Goal: Information Seeking & Learning: Learn about a topic

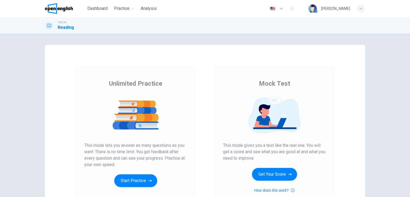
scroll to position [27, 0]
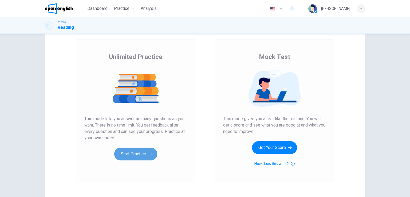
click at [131, 153] on button "Start Practice" at bounding box center [135, 154] width 43 height 13
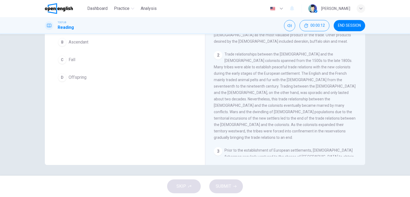
scroll to position [9, 0]
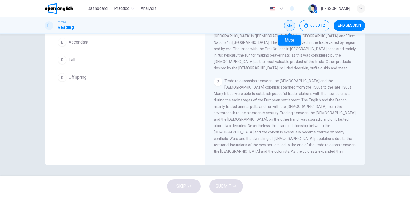
click at [288, 25] on icon "Mute" at bounding box center [289, 25] width 4 height 4
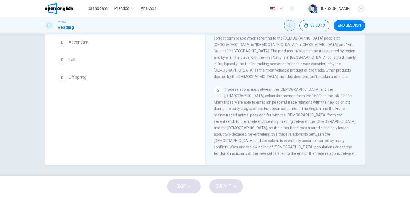
scroll to position [0, 0]
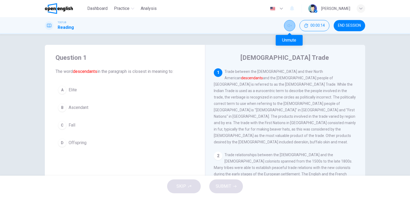
click at [290, 26] on icon "Unmute" at bounding box center [289, 25] width 4 height 4
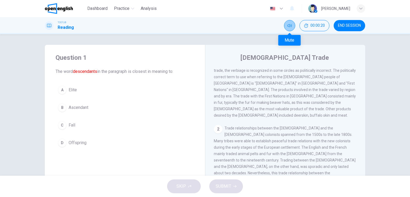
click at [288, 27] on icon "Mute" at bounding box center [289, 25] width 4 height 4
click at [288, 27] on icon "Unmute" at bounding box center [289, 25] width 4 height 4
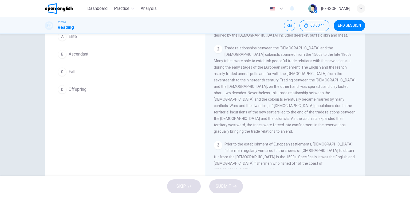
scroll to position [0, 0]
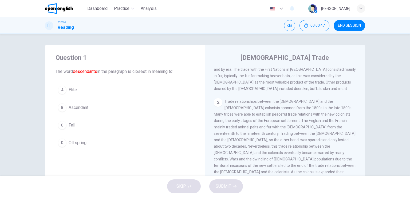
click at [77, 109] on span "Ascendant" at bounding box center [79, 107] width 20 height 6
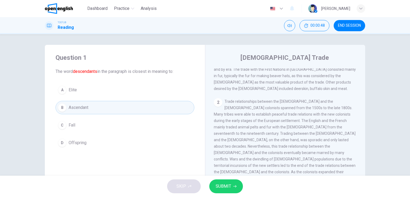
click at [224, 186] on span "SUBMIT" at bounding box center [223, 186] width 15 height 7
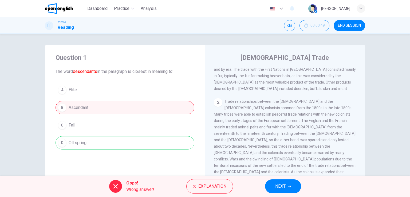
click at [71, 92] on div "A Elite B Ascendant C Fall D Offspring" at bounding box center [125, 116] width 139 height 66
click at [73, 89] on div "A Elite B Ascendant C Fall D Offspring" at bounding box center [125, 116] width 139 height 66
click at [213, 187] on span "Explanation" at bounding box center [212, 186] width 28 height 7
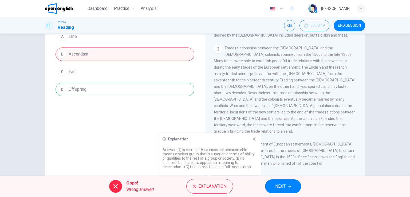
scroll to position [65, 0]
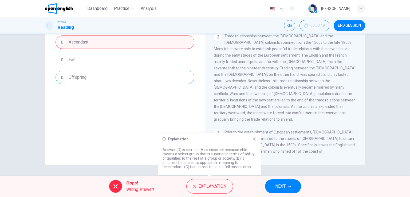
click at [80, 78] on div "A Elite B Ascendant C Fall D Offspring" at bounding box center [125, 51] width 139 height 66
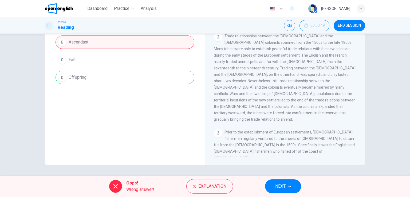
click at [277, 189] on span "NEXT" at bounding box center [280, 186] width 10 height 7
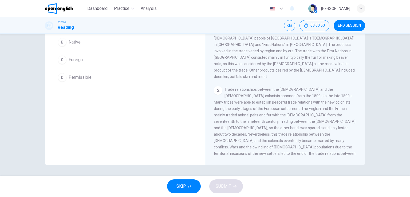
scroll to position [0, 0]
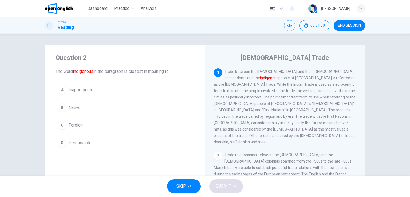
click at [89, 104] on button "B Native" at bounding box center [125, 107] width 139 height 13
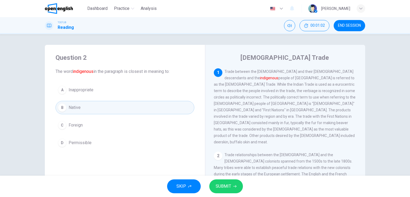
click at [219, 189] on span "SUBMIT" at bounding box center [223, 186] width 15 height 7
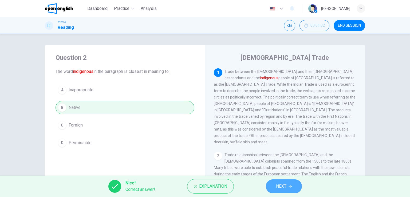
click at [282, 186] on span "NEXT" at bounding box center [281, 186] width 10 height 7
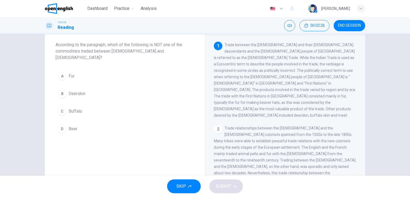
scroll to position [53, 0]
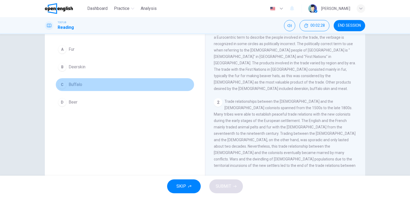
click at [80, 81] on span "Buffalo" at bounding box center [76, 84] width 14 height 6
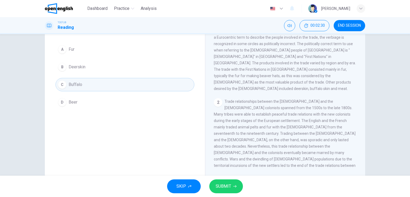
scroll to position [27, 0]
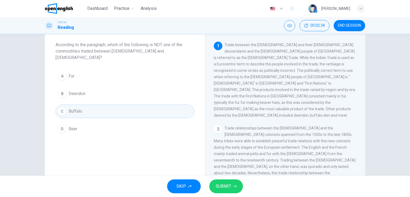
click at [97, 70] on button "A Fur" at bounding box center [125, 75] width 139 height 13
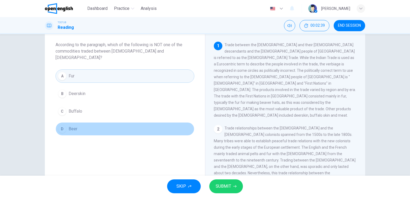
click at [90, 122] on button "D Beer" at bounding box center [125, 128] width 139 height 13
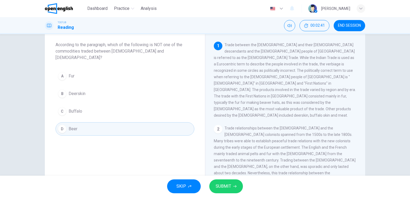
click at [222, 186] on span "SUBMIT" at bounding box center [223, 186] width 15 height 7
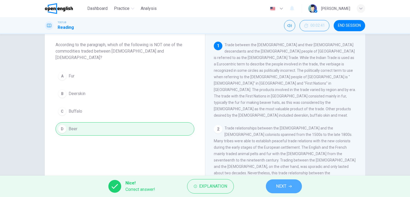
click at [280, 184] on span "NEXT" at bounding box center [281, 186] width 10 height 7
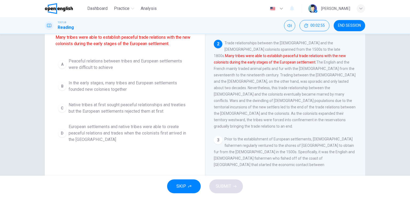
scroll to position [5, 0]
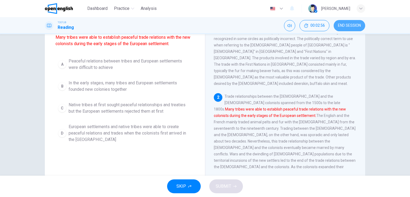
click at [341, 24] on span "END SESSION" at bounding box center [349, 25] width 23 height 4
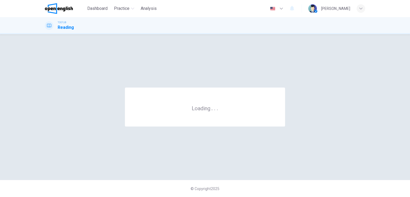
scroll to position [0, 0]
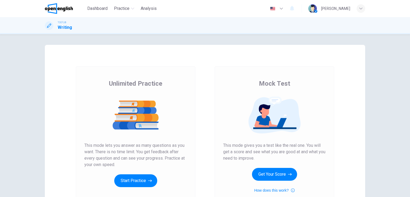
scroll to position [27, 0]
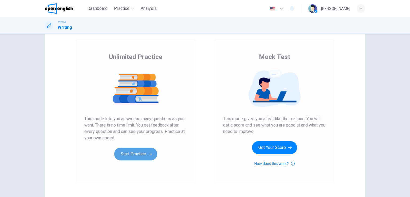
click at [136, 156] on button "Start Practice" at bounding box center [135, 154] width 43 height 13
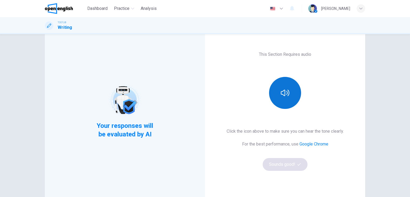
click at [288, 96] on button "button" at bounding box center [285, 93] width 32 height 32
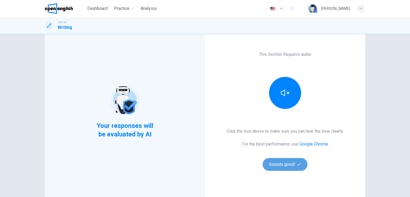
click at [282, 165] on button "Sounds good!" at bounding box center [285, 164] width 45 height 13
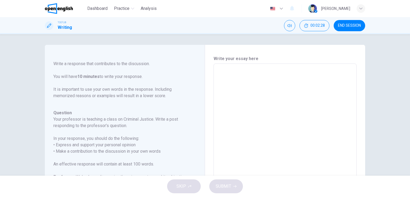
scroll to position [0, 0]
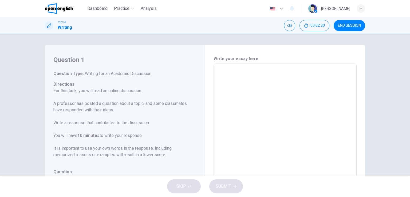
click at [351, 26] on span "END SESSION" at bounding box center [349, 25] width 23 height 4
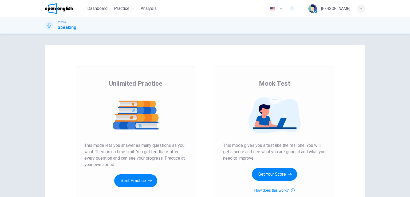
scroll to position [53, 0]
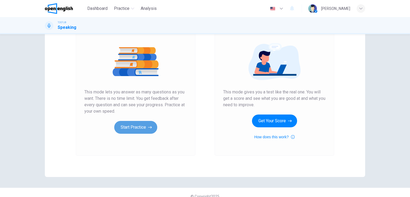
click at [137, 127] on button "Start Practice" at bounding box center [135, 127] width 43 height 13
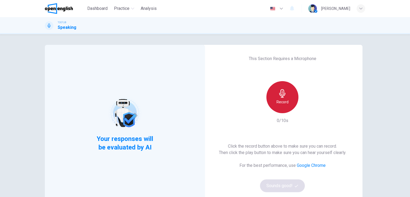
click at [282, 90] on icon "button" at bounding box center [282, 93] width 6 height 9
click at [284, 95] on icon "button" at bounding box center [282, 93] width 9 height 9
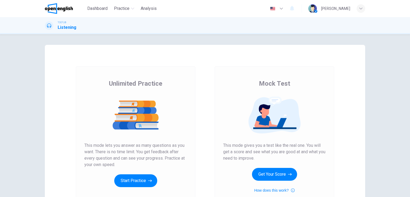
scroll to position [53, 0]
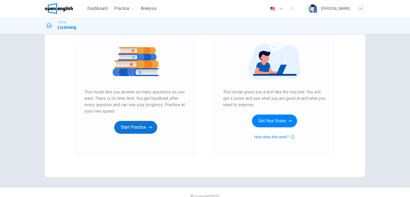
click at [134, 126] on button "Start Practice" at bounding box center [135, 127] width 43 height 13
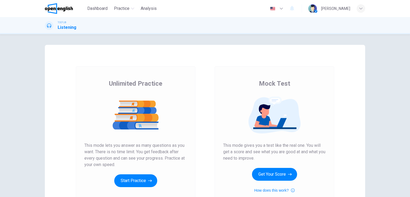
scroll to position [53, 0]
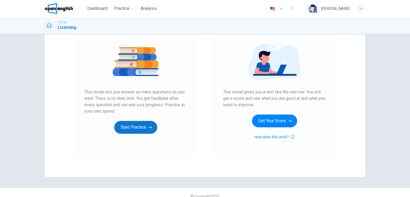
click at [133, 127] on button "Start Practice" at bounding box center [135, 127] width 43 height 13
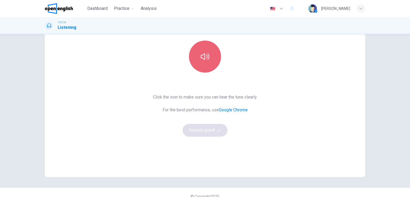
click at [206, 59] on icon "button" at bounding box center [205, 56] width 9 height 9
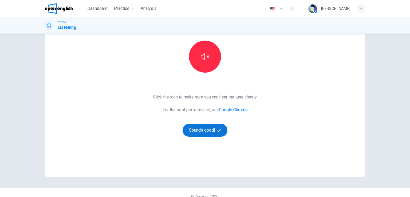
click at [206, 131] on button "Sounds good!" at bounding box center [205, 130] width 45 height 13
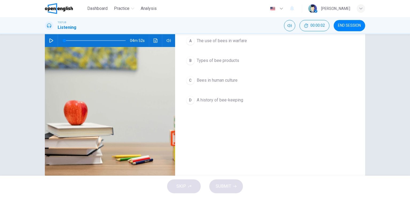
scroll to position [0, 0]
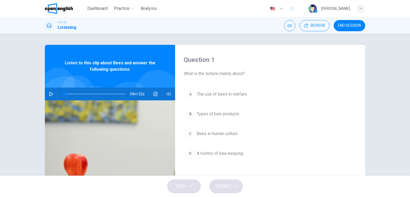
click at [51, 97] on button "button" at bounding box center [51, 94] width 9 height 13
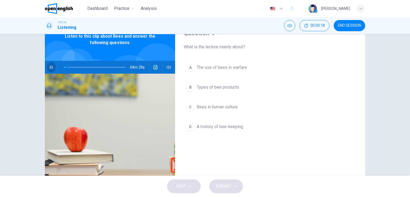
click at [49, 67] on icon "button" at bounding box center [51, 67] width 4 height 4
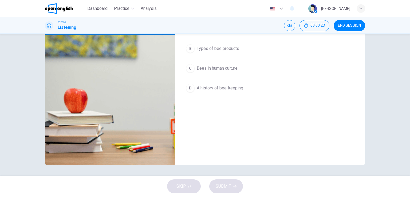
scroll to position [12, 0]
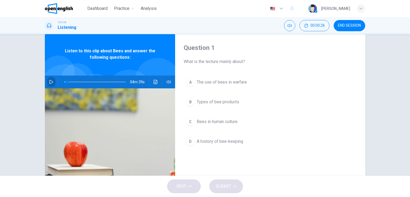
click at [51, 81] on icon "button" at bounding box center [51, 82] width 4 height 4
type input "**"
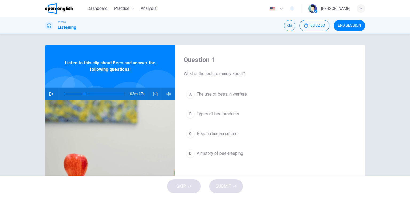
scroll to position [27, 0]
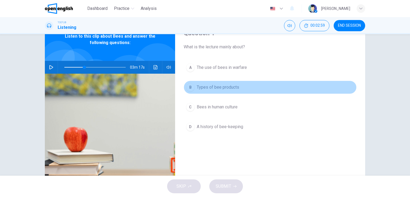
click at [214, 86] on span "Types of bee products" at bounding box center [218, 87] width 42 height 6
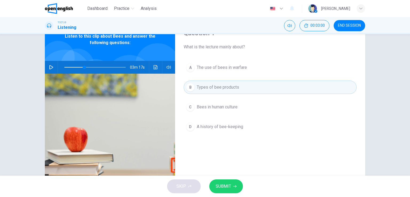
click at [226, 190] on span "SUBMIT" at bounding box center [223, 186] width 15 height 7
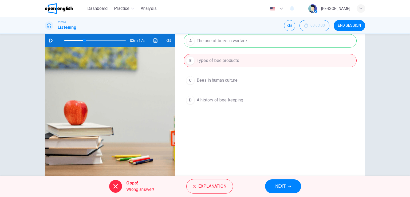
scroll to position [65, 0]
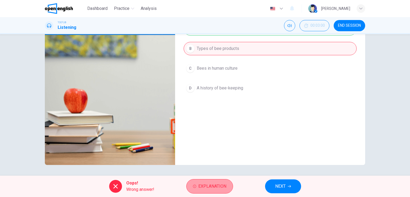
click at [217, 188] on span "Explanation" at bounding box center [212, 186] width 28 height 7
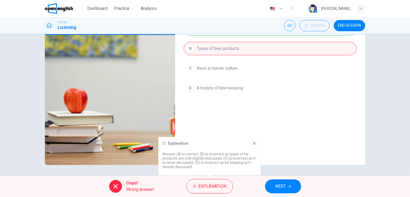
click at [252, 143] on icon at bounding box center [254, 143] width 4 height 4
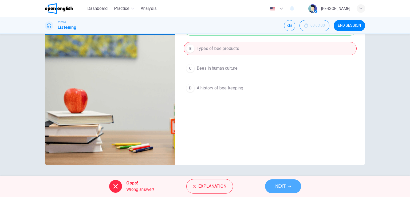
click at [273, 188] on button "NEXT" at bounding box center [283, 186] width 36 height 14
type input "**"
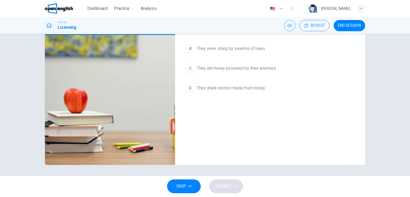
scroll to position [12, 0]
